Goal: Task Accomplishment & Management: Use online tool/utility

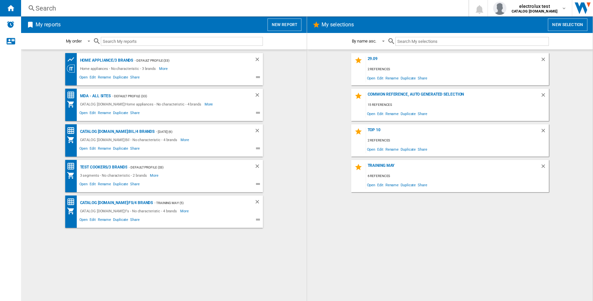
click at [572, 23] on button "New selection" at bounding box center [568, 24] width 40 height 13
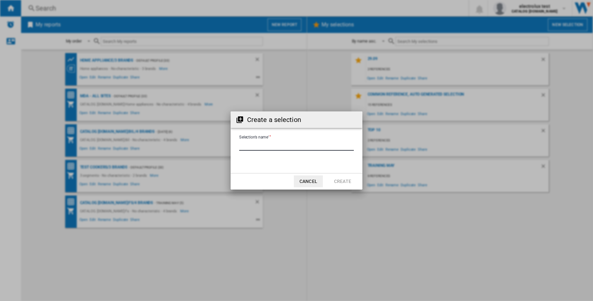
click at [254, 142] on input "Selection's name'" at bounding box center [296, 146] width 115 height 10
type input "**********"
click at [345, 180] on button "Create" at bounding box center [342, 181] width 29 height 12
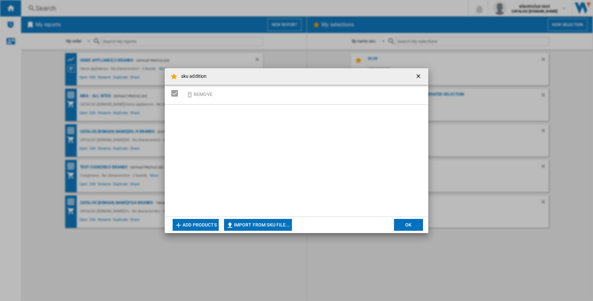
click at [276, 227] on button "Import from SKU file..." at bounding box center [258, 225] width 68 height 12
type input "**********"
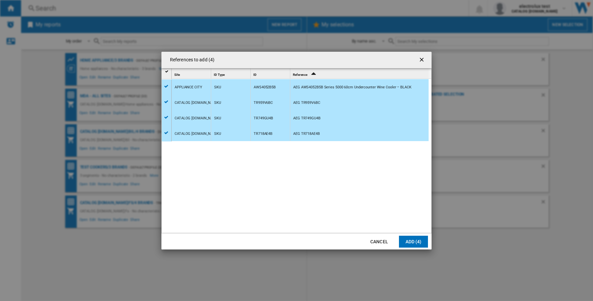
click at [407, 236] on button "Add (4)" at bounding box center [413, 241] width 29 height 12
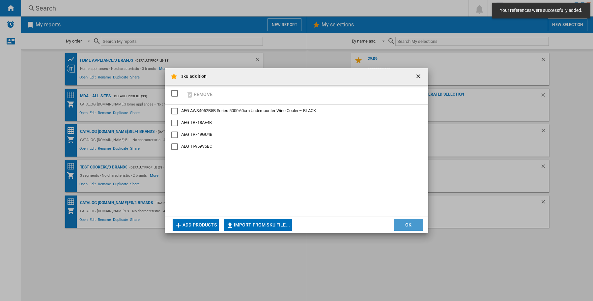
click at [409, 225] on button "OK" at bounding box center [408, 225] width 29 height 12
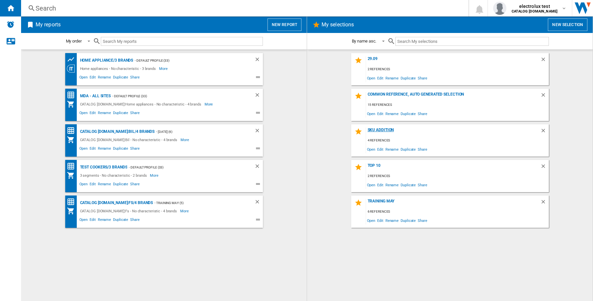
click at [385, 133] on div "sku addition" at bounding box center [453, 131] width 174 height 9
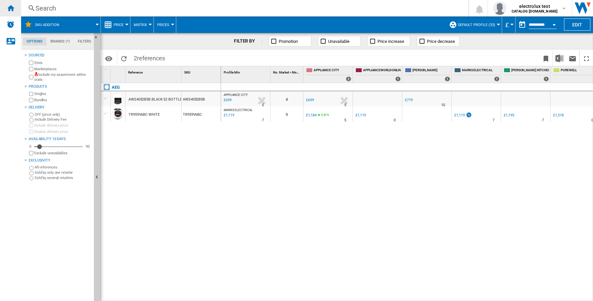
click at [10, 7] on ng-md-icon "Home" at bounding box center [11, 8] width 8 height 8
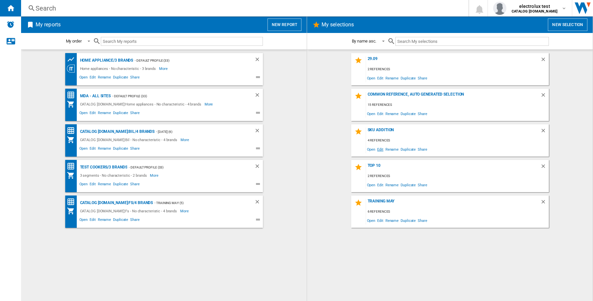
click at [381, 149] on span "Edit" at bounding box center [380, 149] width 8 height 9
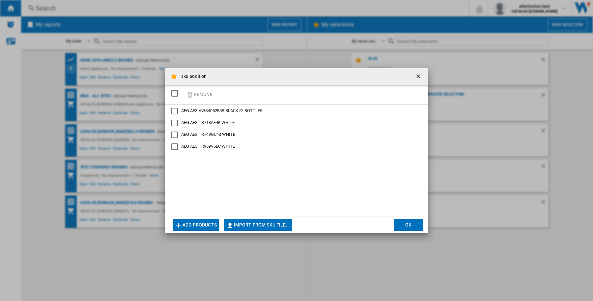
click at [341, 182] on div "AEG AEG AWS4052B5B BLACK 52 BOTTLES AEG AEG TR718AE4B WHITE AEG AEG TR749GU4B W…" at bounding box center [296, 160] width 263 height 112
click at [175, 109] on div "AEG AWS4052B5B BLACK 52 BOTTLES" at bounding box center [174, 111] width 7 height 7
click at [414, 76] on button "sku addition ..." at bounding box center [418, 76] width 13 height 13
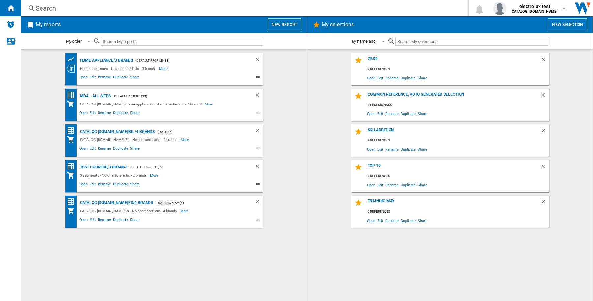
click at [386, 132] on div "sku addition" at bounding box center [453, 131] width 174 height 9
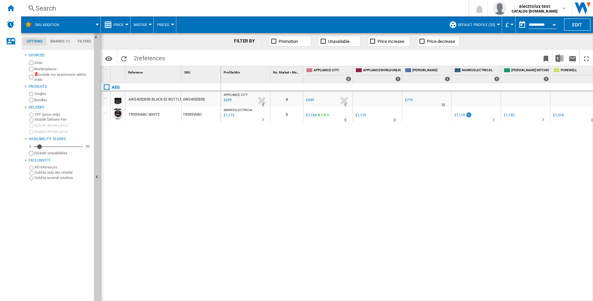
click at [205, 177] on div "AEG AWS4052B5B BLACK 52 BOTTLES AWS4052B5B TR959V6BC WHITE TR959V6BC" at bounding box center [161, 190] width 120 height 215
click at [269, 207] on div "0 [GEOGRAPHIC_DATA] : [GEOGRAPHIC_DATA] -1.0 % £699 % N/A 5 [GEOGRAPHIC_DATA] :…" at bounding box center [407, 192] width 372 height 218
click at [442, 208] on div "0 [GEOGRAPHIC_DATA] : [GEOGRAPHIC_DATA] -1.0 % £699 % N/A 5 [GEOGRAPHIC_DATA] :…" at bounding box center [407, 192] width 372 height 218
click at [14, 9] on ng-md-icon "Home" at bounding box center [11, 8] width 8 height 8
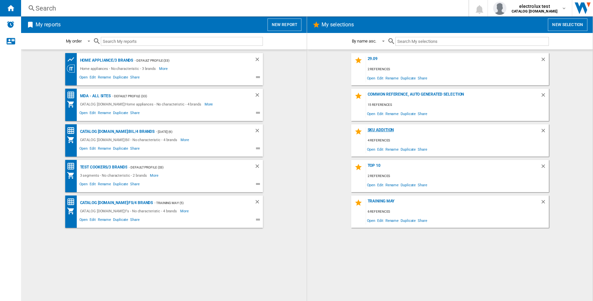
click at [391, 132] on div "sku addition" at bounding box center [453, 131] width 174 height 9
